Goal: Task Accomplishment & Management: Manage account settings

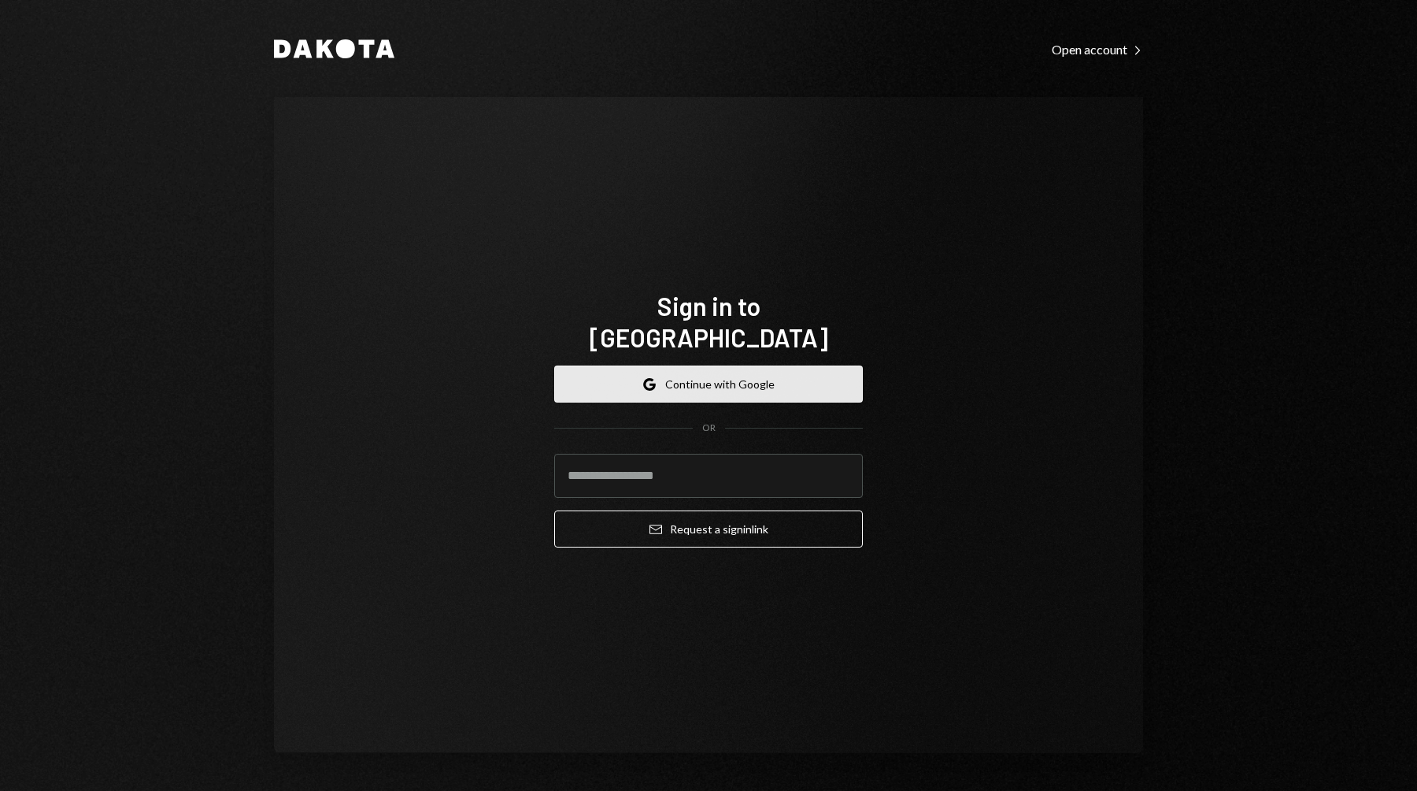
click at [798, 371] on button "Google Continue with Google" at bounding box center [708, 383] width 309 height 37
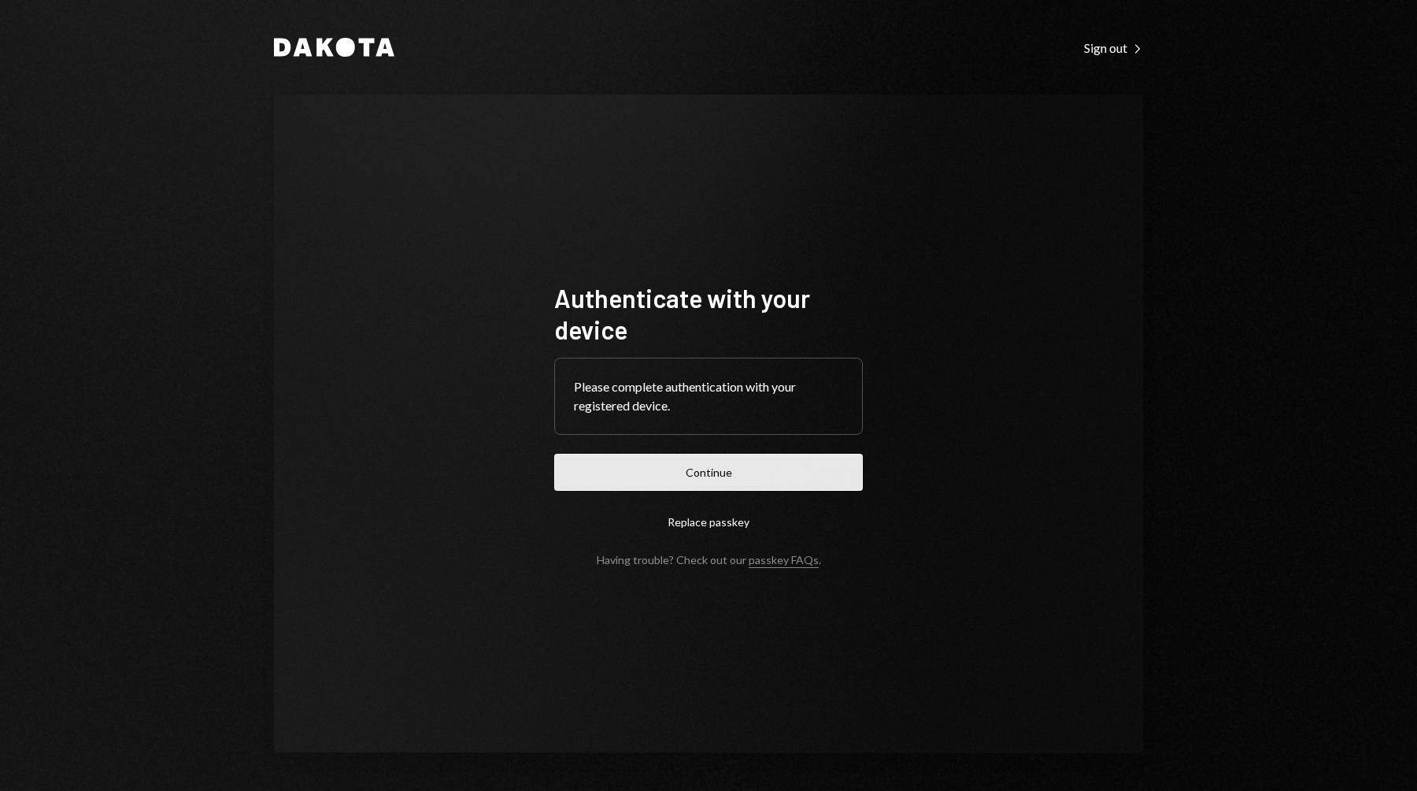
click at [787, 466] on button "Continue" at bounding box center [708, 472] width 309 height 37
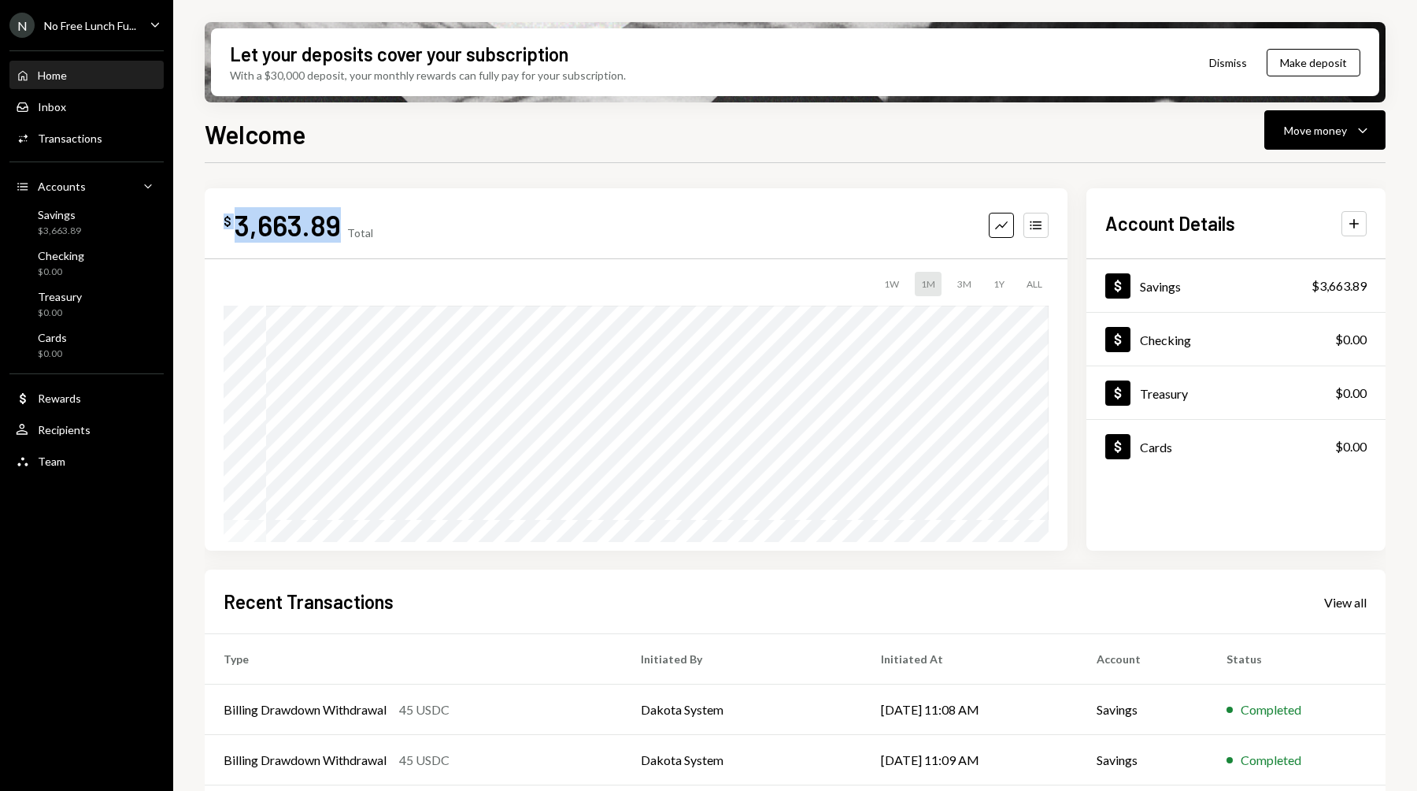
drag, startPoint x: 340, startPoint y: 225, endPoint x: 213, endPoint y: 227, distance: 126.8
click at [213, 227] on div "$ 3,663.89 Total Graph Accounts 1W 1M 3M 1Y ALL" at bounding box center [636, 369] width 863 height 362
copy div "$ 3,663.89"
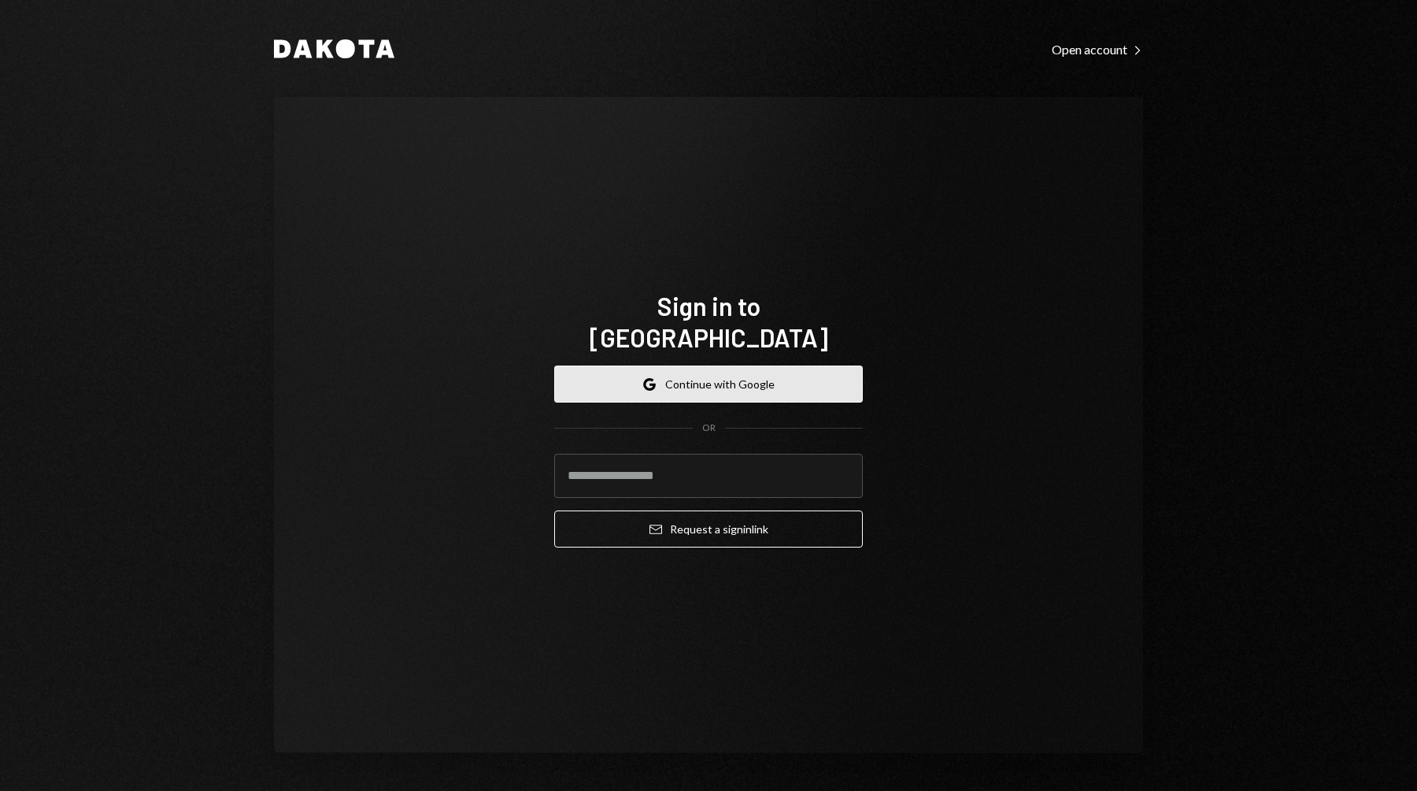
click at [672, 365] on button "Google Continue with Google" at bounding box center [708, 383] width 309 height 37
